Goal: Information Seeking & Learning: Learn about a topic

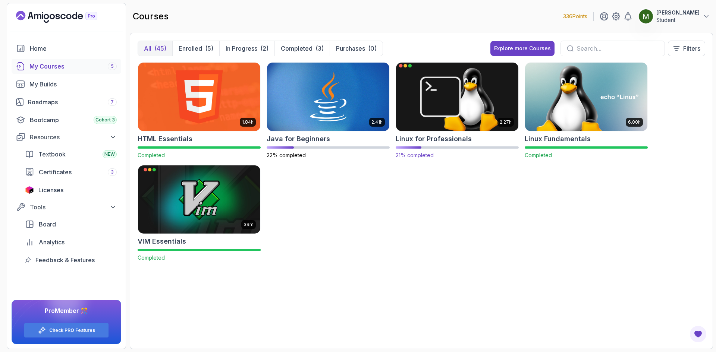
click at [458, 114] on img at bounding box center [457, 97] width 128 height 72
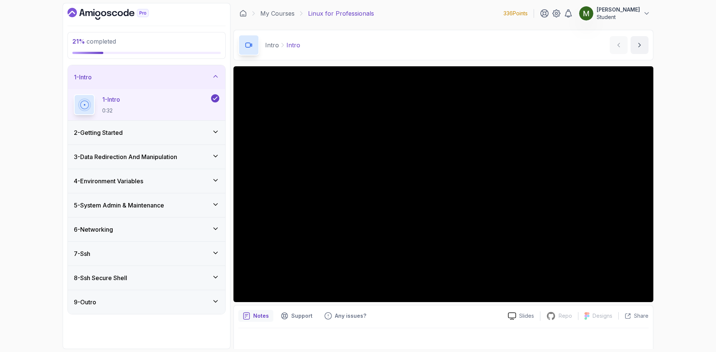
click at [177, 157] on h3 "3 - Data Redirection And Manipulation" at bounding box center [125, 156] width 103 height 9
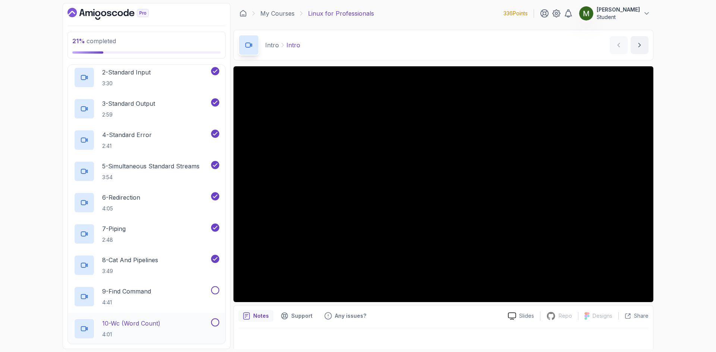
scroll to position [186, 0]
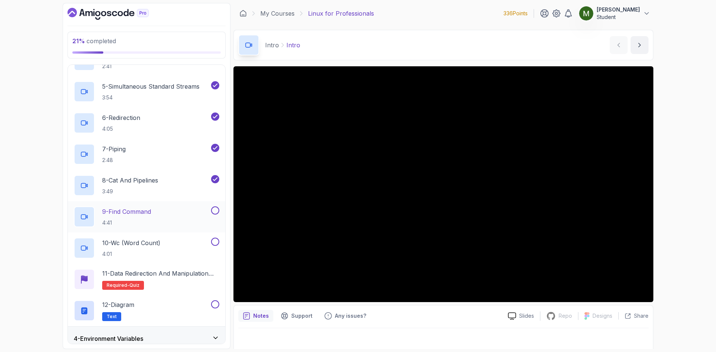
click at [170, 218] on div "9 - Find Command 4:41" at bounding box center [142, 217] width 136 height 21
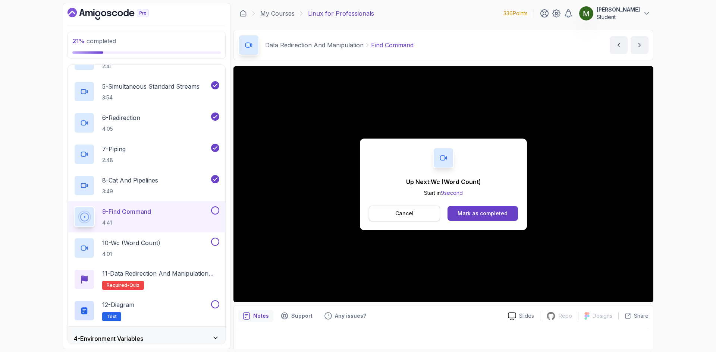
click at [406, 217] on p "Cancel" at bounding box center [404, 213] width 18 height 7
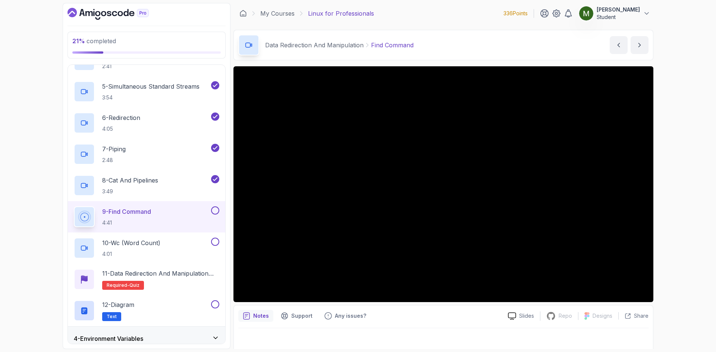
click at [215, 209] on button at bounding box center [215, 211] width 8 height 8
click at [179, 232] on div "9 - Find Command 4:41" at bounding box center [146, 216] width 157 height 31
click at [176, 245] on div "10 - Wc (Word Count) 4:01" at bounding box center [142, 248] width 136 height 21
